Goal: Task Accomplishment & Management: Use online tool/utility

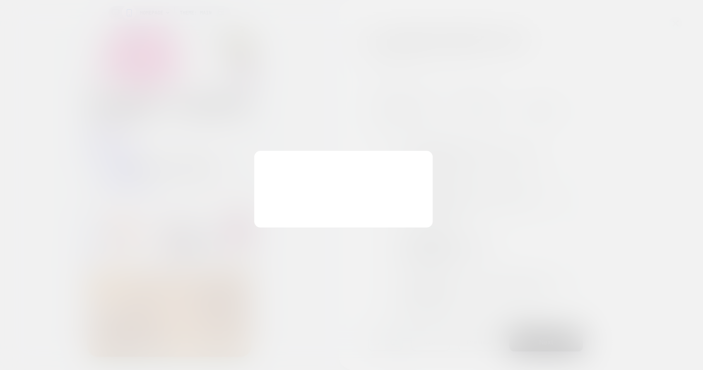
scroll to position [349, 0]
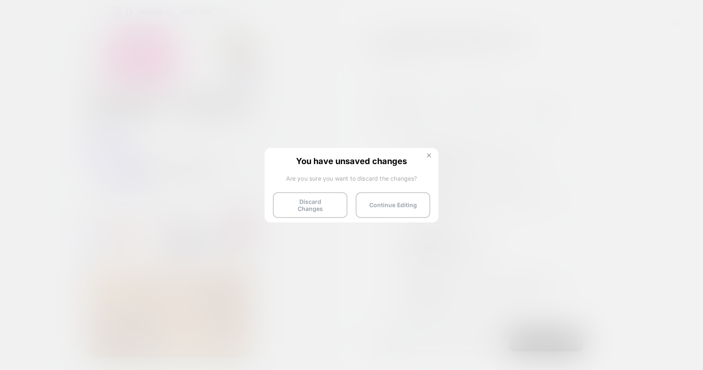
drag, startPoint x: 428, startPoint y: 155, endPoint x: 316, endPoint y: 10, distance: 183.1
click at [428, 155] on img at bounding box center [429, 155] width 4 height 4
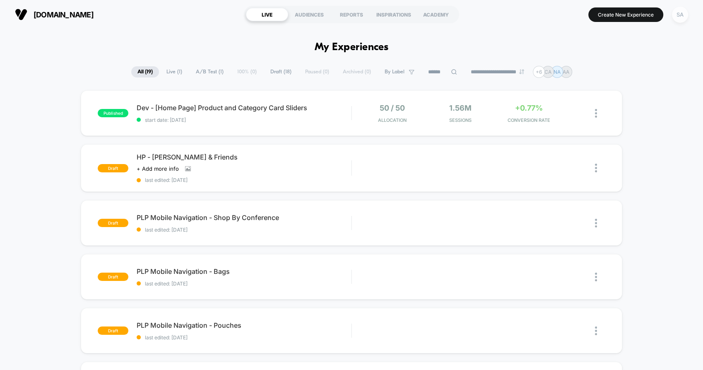
click at [681, 11] on div "SA" at bounding box center [680, 15] width 16 height 16
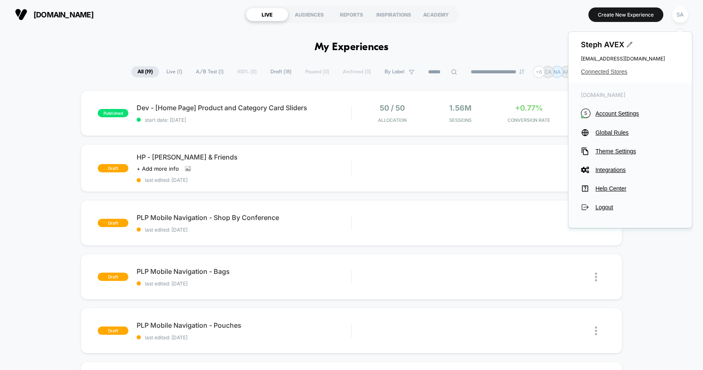
click at [611, 68] on span "Connected Stores" at bounding box center [630, 71] width 99 height 7
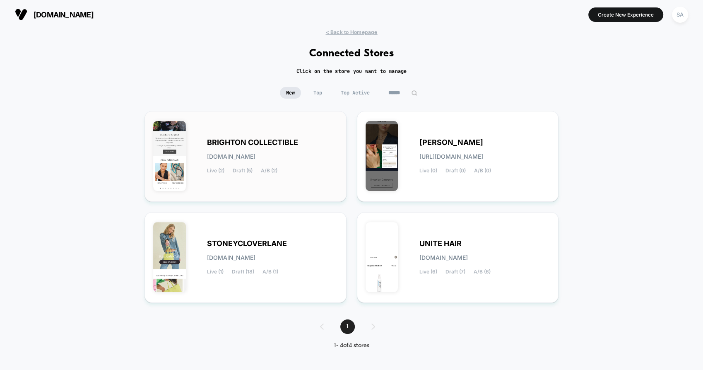
click at [268, 150] on div "BRIGHTON COLLECTIBLE brighton-collectibles.myshopify.com Live (2) Draft (5) A/B…" at bounding box center [272, 157] width 131 height 34
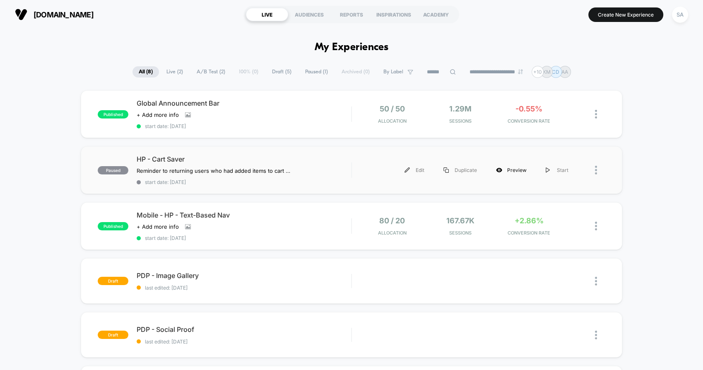
click at [514, 169] on div "Preview" at bounding box center [512, 170] width 50 height 19
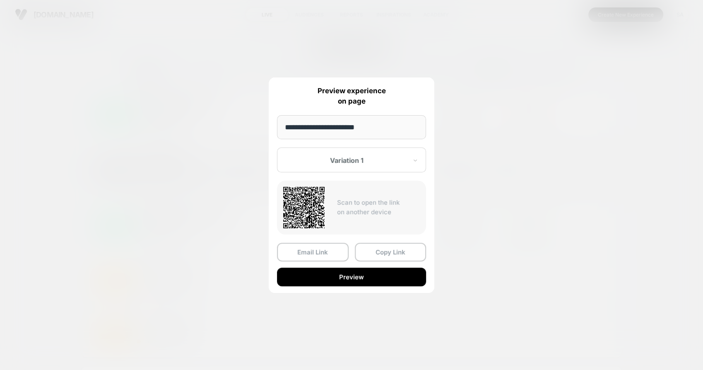
click at [479, 174] on div at bounding box center [351, 185] width 703 height 370
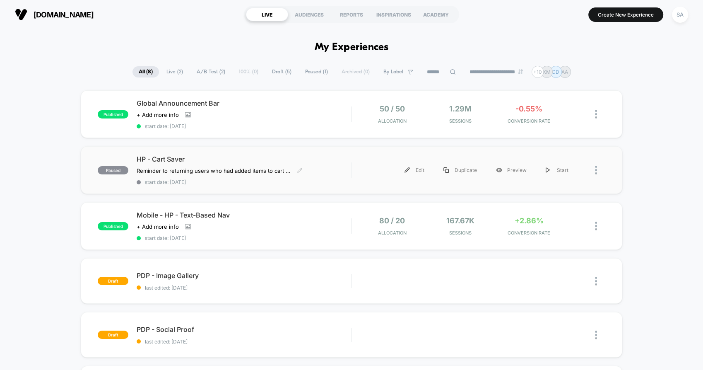
click at [154, 161] on span "HP - Cart Saver" at bounding box center [244, 159] width 215 height 8
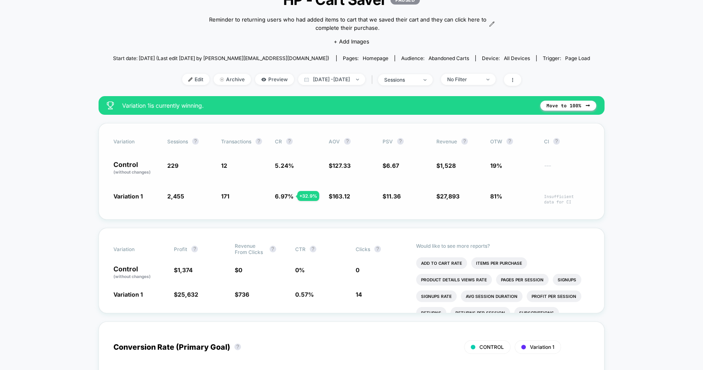
scroll to position [92, 0]
